Goal: Task Accomplishment & Management: Complete application form

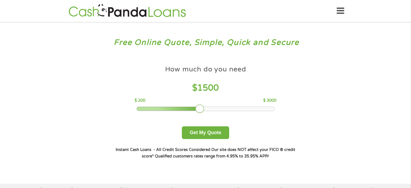
drag, startPoint x: 174, startPoint y: 111, endPoint x: 199, endPoint y: 109, distance: 24.7
click at [199, 109] on div at bounding box center [199, 108] width 9 height 9
click at [210, 130] on button "Get My Quote" at bounding box center [205, 132] width 47 height 13
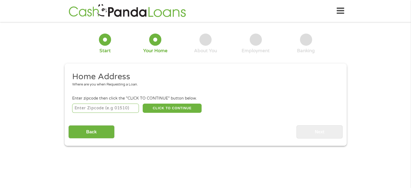
click at [105, 111] on input "number" at bounding box center [105, 108] width 67 height 9
type input "33578"
click at [183, 103] on div "33578 CLICK TO CONTINUE Please recheck your Zipcode, it seems to be Incorrect" at bounding box center [205, 107] width 267 height 11
click at [181, 107] on button "CLICK TO CONTINUE" at bounding box center [172, 108] width 59 height 9
type input "33578"
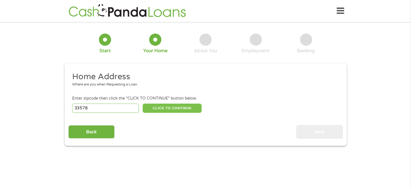
type input "Riverview"
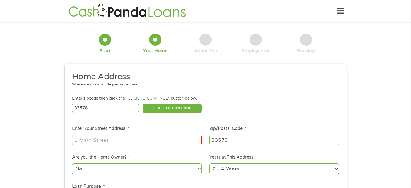
click at [142, 141] on input "Enter Your Street Address *" at bounding box center [137, 140] width 130 height 10
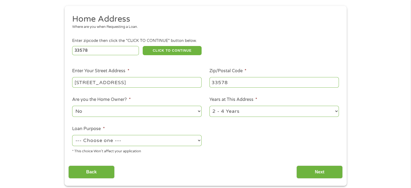
scroll to position [81, 0]
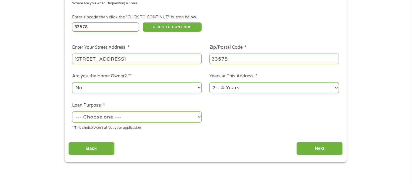
type input "[STREET_ADDRESS]"
click at [182, 114] on select "--- Choose one --- Pay Bills Debt Consolidation Home Improvement Major Purchase…" at bounding box center [137, 116] width 130 height 11
select select "paybills"
click at [72, 112] on select "--- Choose one --- Pay Bills Debt Consolidation Home Improvement Major Purchase…" at bounding box center [137, 116] width 130 height 11
click at [326, 148] on input "Next" at bounding box center [320, 148] width 46 height 13
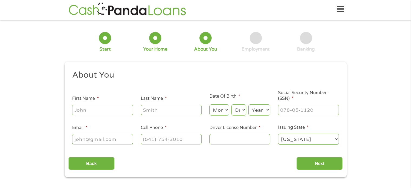
scroll to position [0, 0]
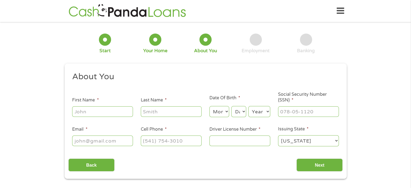
click at [114, 107] on input "First Name *" at bounding box center [102, 111] width 61 height 10
click at [115, 114] on input "[PERSON_NAME]" at bounding box center [102, 111] width 61 height 10
type input "[PERSON_NAME]"
click at [222, 115] on select "Month 1 2 3 4 5 6 7 8 9 10 11 12" at bounding box center [220, 111] width 20 height 11
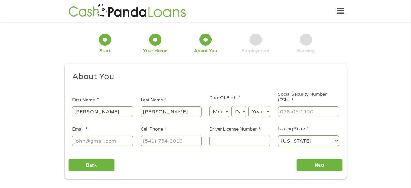
select select "8"
click at [210, 106] on select "Month 1 2 3 4 5 6 7 8 9 10 11 12" at bounding box center [220, 111] width 20 height 11
click at [240, 112] on select "Day 1 2 3 4 5 6 7 8 9 10 11 12 13 14 15 16 17 18 19 20 21 22 23 24 25 26 27 28 …" at bounding box center [238, 111] width 15 height 11
select select "10"
click at [231, 106] on select "Day 1 2 3 4 5 6 7 8 9 10 11 12 13 14 15 16 17 18 19 20 21 22 23 24 25 26 27 28 …" at bounding box center [238, 111] width 15 height 11
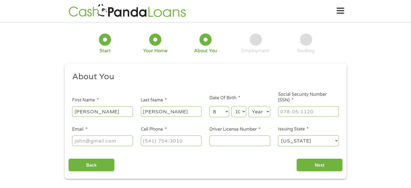
click at [264, 113] on select "Year [DATE] 2006 2005 2004 2003 2002 2001 2000 1999 1998 1997 1996 1995 1994 19…" at bounding box center [259, 111] width 22 height 11
select select "1995"
click at [248, 106] on select "Year [DATE] 2006 2005 2004 2003 2002 2001 2000 1999 1998 1997 1996 1995 1994 19…" at bounding box center [259, 111] width 22 height 11
click at [299, 111] on input "___-__-____" at bounding box center [308, 111] width 61 height 10
drag, startPoint x: 317, startPoint y: 113, endPoint x: 298, endPoint y: 118, distance: 19.6
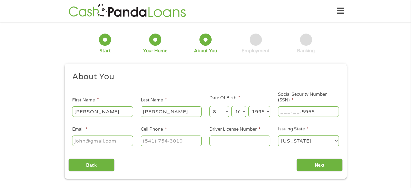
click at [298, 118] on div "___-__-5955" at bounding box center [308, 111] width 61 height 12
type input "595-53-4175"
click at [117, 147] on div at bounding box center [102, 141] width 61 height 12
click at [118, 144] on input "Email *" at bounding box center [102, 140] width 61 height 10
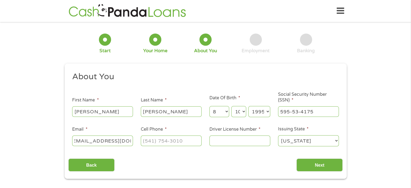
type input "[EMAIL_ADDRESS][DOMAIN_NAME]"
type input "[PHONE_NUMBER]"
click at [271, 140] on li "Driver License Number *" at bounding box center [240, 136] width 69 height 21
drag, startPoint x: 268, startPoint y: 139, endPoint x: 265, endPoint y: 141, distance: 3.3
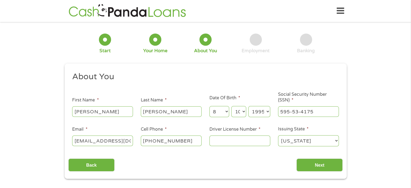
click at [265, 141] on input "Driver License Number *" at bounding box center [240, 140] width 61 height 10
type input "V42054957900"
click at [304, 142] on select "[US_STATE] [US_STATE] [US_STATE] [US_STATE] [US_STATE] [US_STATE] [US_STATE] [U…" at bounding box center [308, 140] width 61 height 11
click at [307, 167] on input "Next" at bounding box center [320, 164] width 46 height 13
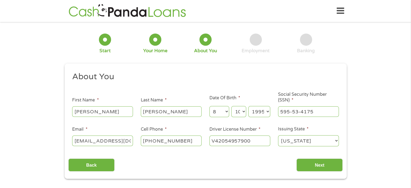
scroll to position [2, 2]
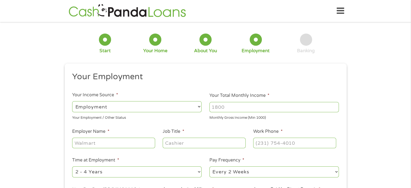
click at [164, 107] on select "--- Choose one --- Employment [DEMOGRAPHIC_DATA] Benefits" at bounding box center [137, 106] width 130 height 11
click at [253, 108] on input "Your Total Monthly Income *" at bounding box center [275, 107] width 130 height 10
type input "4000"
click at [110, 147] on input "Employer Name *" at bounding box center [113, 143] width 83 height 10
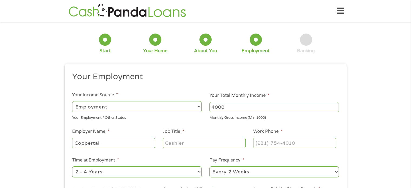
type input "Coppertail"
type input "Bartender"
click at [285, 143] on input "(___) ___-____" at bounding box center [294, 143] width 83 height 10
type input "[PHONE_NUMBER]"
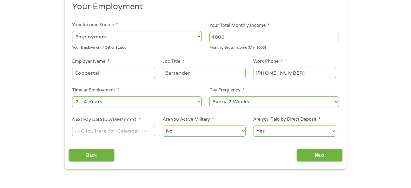
scroll to position [81, 0]
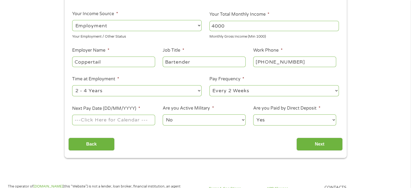
click at [140, 96] on select "--- Choose one --- 1 Year or less 1 - 2 Years 2 - 4 Years Over 4 Years" at bounding box center [137, 90] width 130 height 11
select select "60months"
click at [72, 85] on select "--- Choose one --- 1 Year or less 1 - 2 Years 2 - 4 Years Over 4 Years" at bounding box center [137, 90] width 130 height 11
click at [103, 125] on input "Next Pay Date (DD/MM/YYYY) *" at bounding box center [113, 120] width 83 height 10
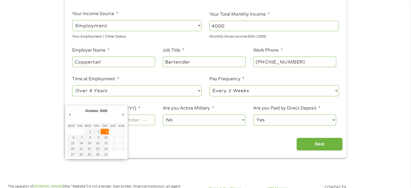
type input "[DATE]"
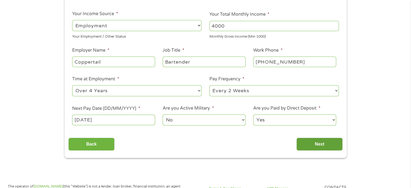
click at [328, 151] on input "Next" at bounding box center [320, 144] width 46 height 13
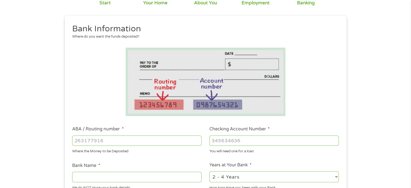
scroll to position [54, 0]
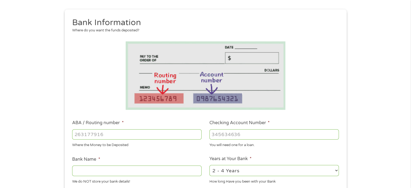
click at [134, 134] on input "ABA / Routing number *" at bounding box center [137, 134] width 130 height 10
type input "8"
type input "267084131"
type input "[PERSON_NAME] [PERSON_NAME] BANK NA"
type input "267084131"
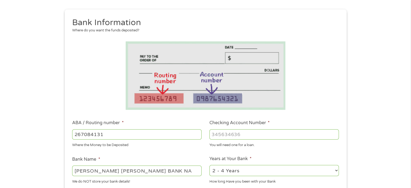
click at [244, 143] on div "You will need one for a loan." at bounding box center [275, 144] width 130 height 7
click at [242, 137] on input "Checking Account Number *" at bounding box center [275, 134] width 130 height 10
click at [293, 137] on input "Checking Account Number *" at bounding box center [275, 134] width 130 height 10
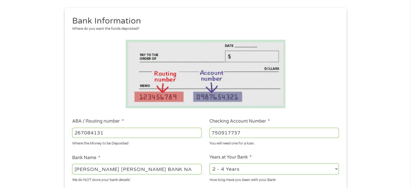
scroll to position [135, 0]
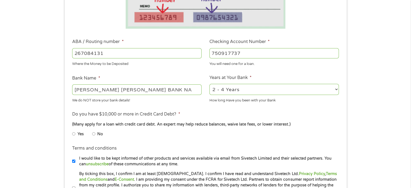
type input "750917737"
click at [303, 90] on select "2 - 4 Years 6 - 12 Months 1 - 2 Years Over 4 Years" at bounding box center [275, 89] width 130 height 11
select select "60months"
click at [210, 84] on select "2 - 4 Years 6 - 12 Months 1 - 2 Years Over 4 Years" at bounding box center [275, 89] width 130 height 11
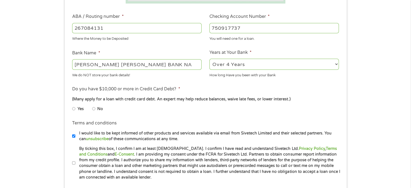
scroll to position [189, 0]
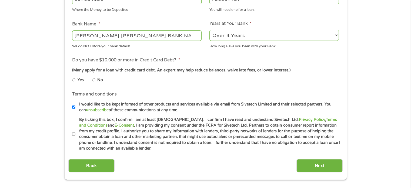
click at [94, 80] on input "No" at bounding box center [93, 79] width 3 height 9
radio input "true"
click at [75, 136] on input "By ticking this box, I confirm I am at least [DEMOGRAPHIC_DATA]. I confirm I ha…" at bounding box center [73, 134] width 3 height 9
checkbox input "true"
click at [327, 168] on input "Next" at bounding box center [320, 165] width 46 height 13
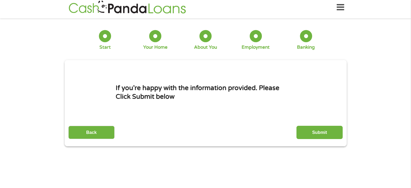
scroll to position [0, 0]
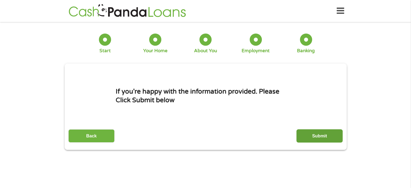
click at [311, 137] on input "Submit" at bounding box center [320, 135] width 46 height 13
